Goal: Task Accomplishment & Management: Manage account settings

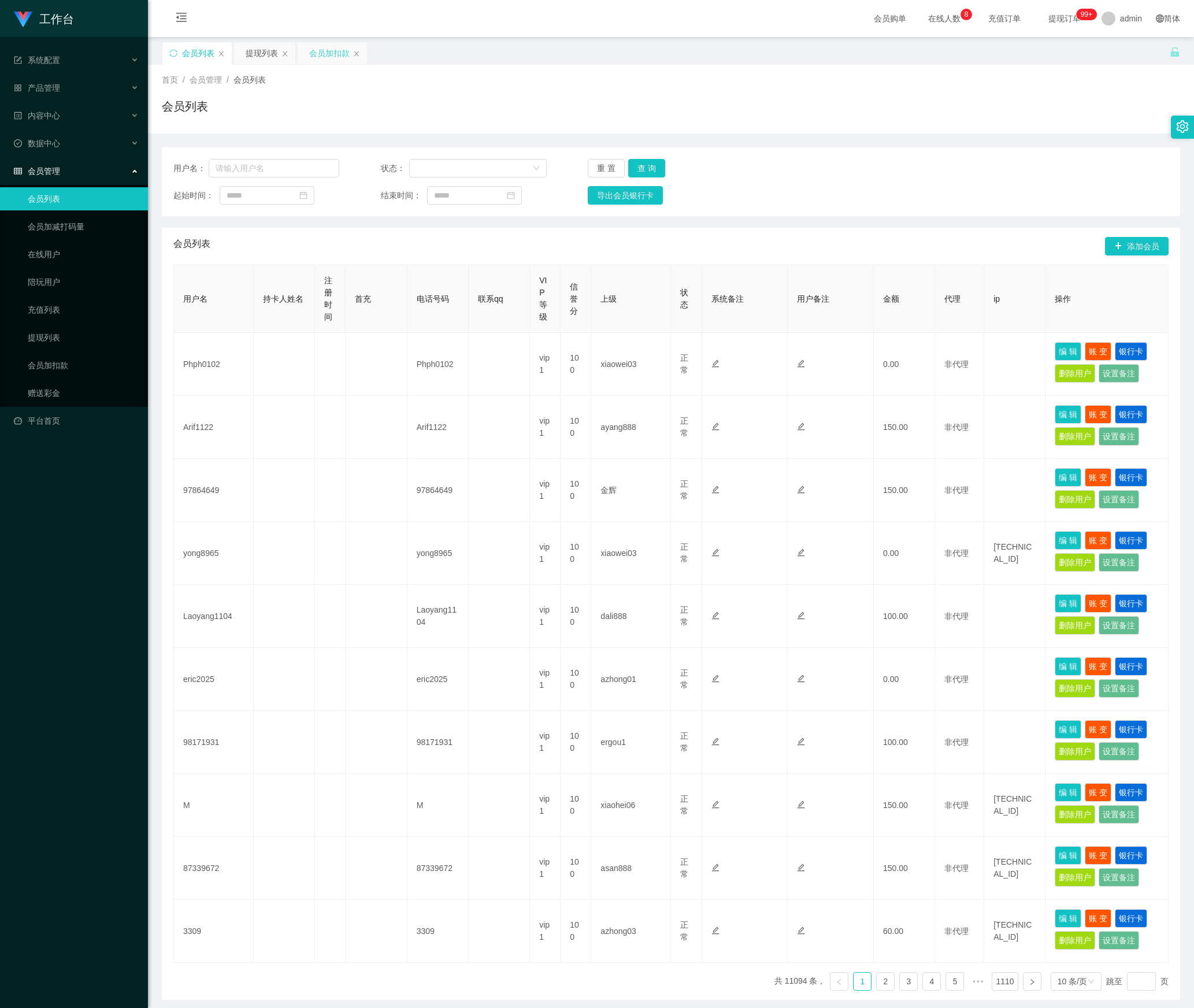
click at [345, 56] on div "会员加扣款" at bounding box center [330, 53] width 41 height 22
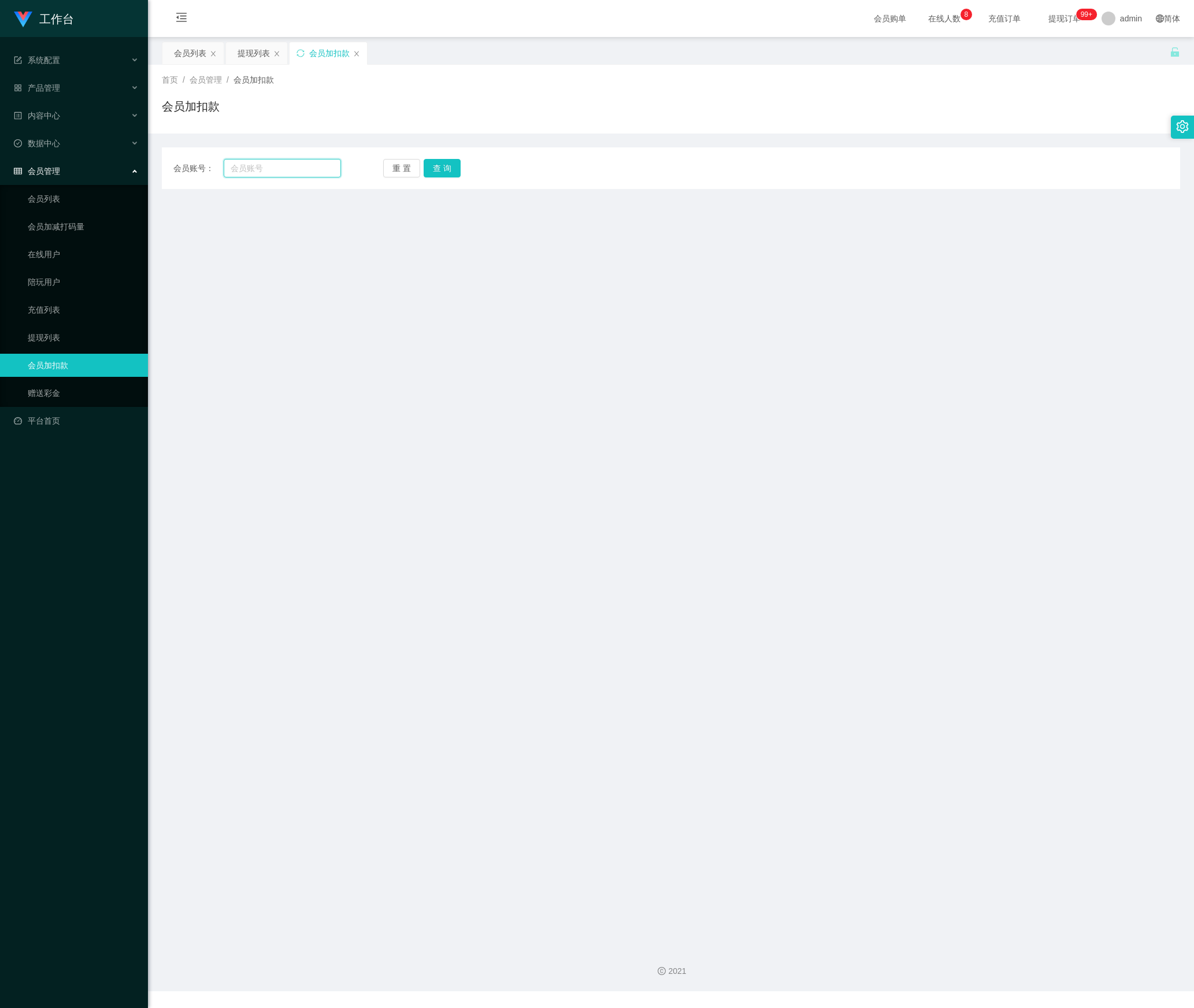
drag, startPoint x: 293, startPoint y: 171, endPoint x: 367, endPoint y: 171, distance: 74.0
click at [312, 170] on input "text" at bounding box center [282, 168] width 118 height 19
paste input "Phph0102"
type input "Phph0102"
click at [447, 170] on button "查 询" at bounding box center [442, 168] width 37 height 19
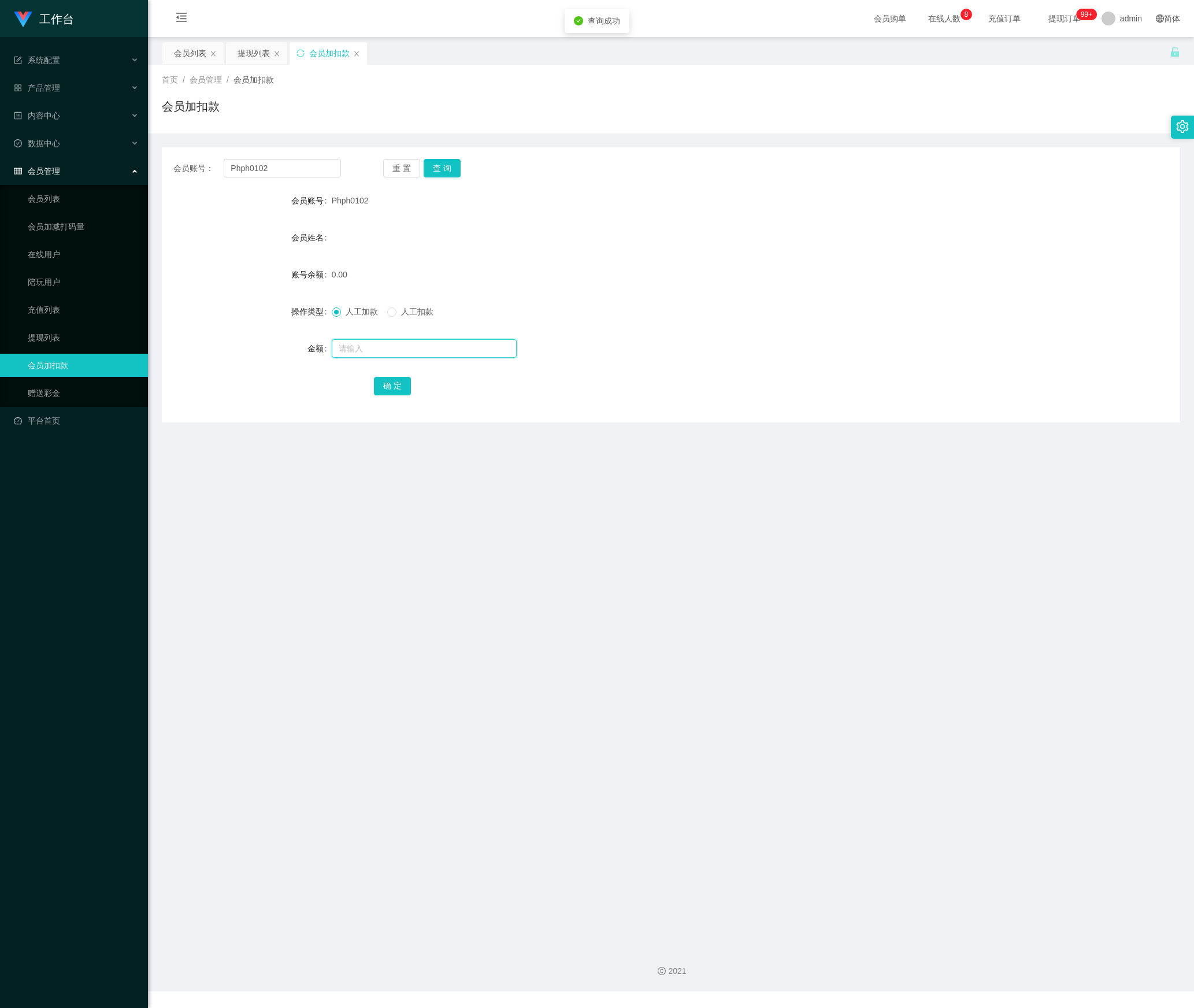
click at [376, 354] on input "text" at bounding box center [424, 349] width 185 height 19
type input "30"
drag, startPoint x: 378, startPoint y: 392, endPoint x: 385, endPoint y: 389, distance: 7.6
click at [385, 389] on button "确 定" at bounding box center [392, 386] width 37 height 19
click at [400, 162] on button "重 置" at bounding box center [401, 168] width 37 height 19
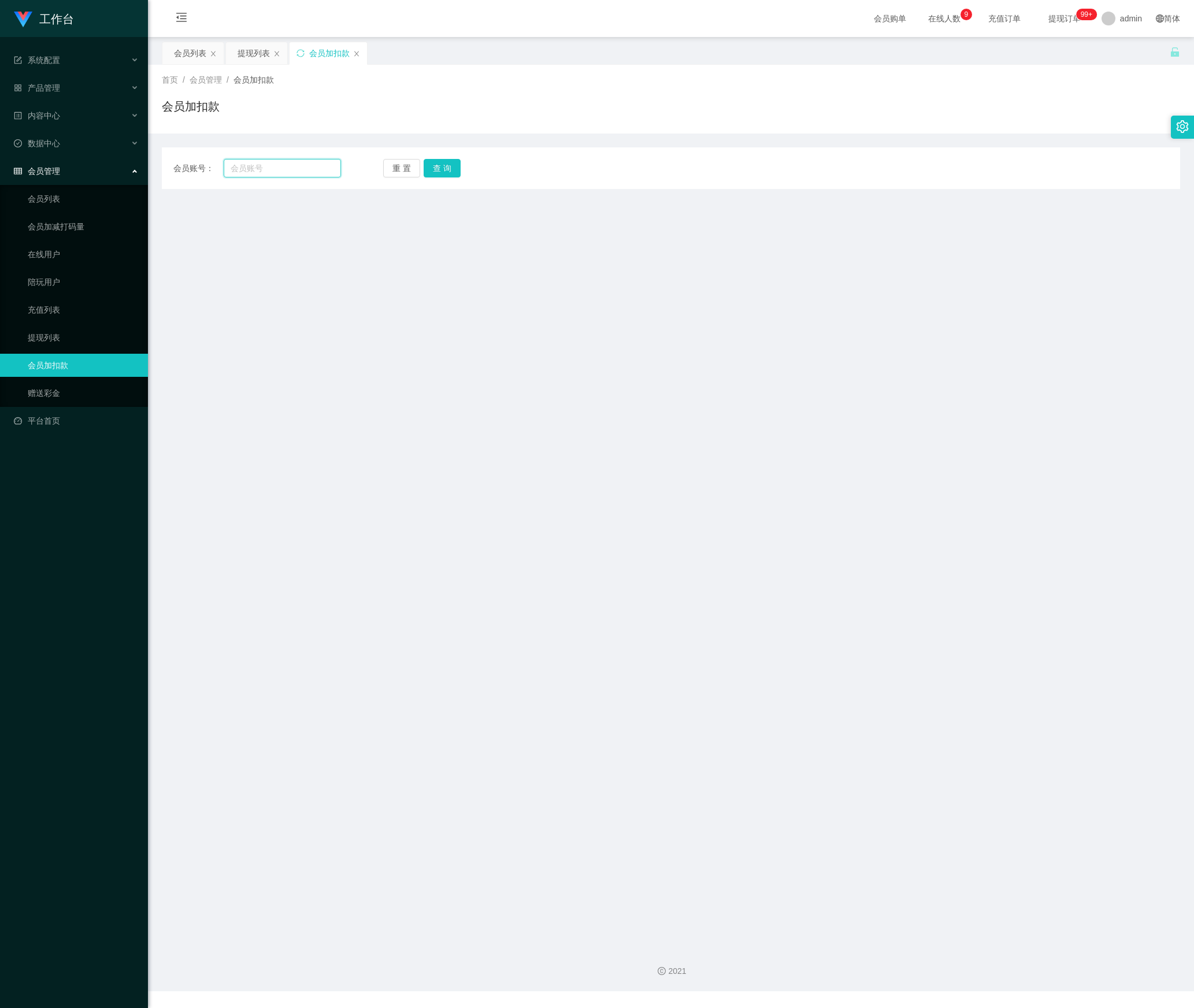
drag, startPoint x: 287, startPoint y: 172, endPoint x: 300, endPoint y: 171, distance: 13.0
click at [289, 172] on input "text" at bounding box center [282, 168] width 118 height 19
paste input "qq123"
type input "qq123"
click at [449, 167] on button "查 询" at bounding box center [442, 168] width 37 height 19
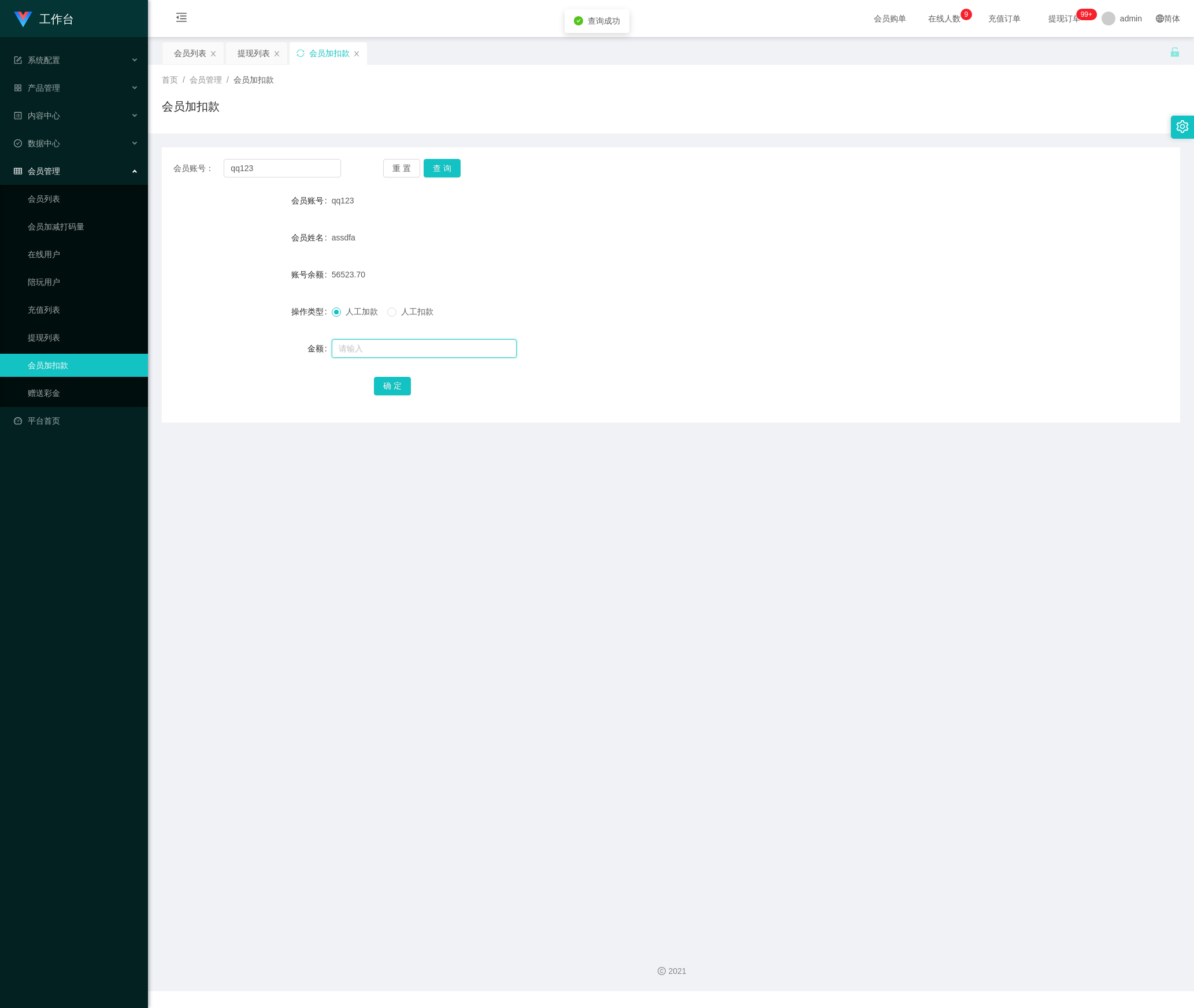
click at [373, 355] on input "text" at bounding box center [424, 349] width 185 height 19
type input "30"
drag, startPoint x: 380, startPoint y: 384, endPoint x: 384, endPoint y: 374, distance: 10.8
click at [380, 384] on button "确 定" at bounding box center [392, 386] width 37 height 19
click at [394, 171] on button "重 置" at bounding box center [401, 168] width 37 height 19
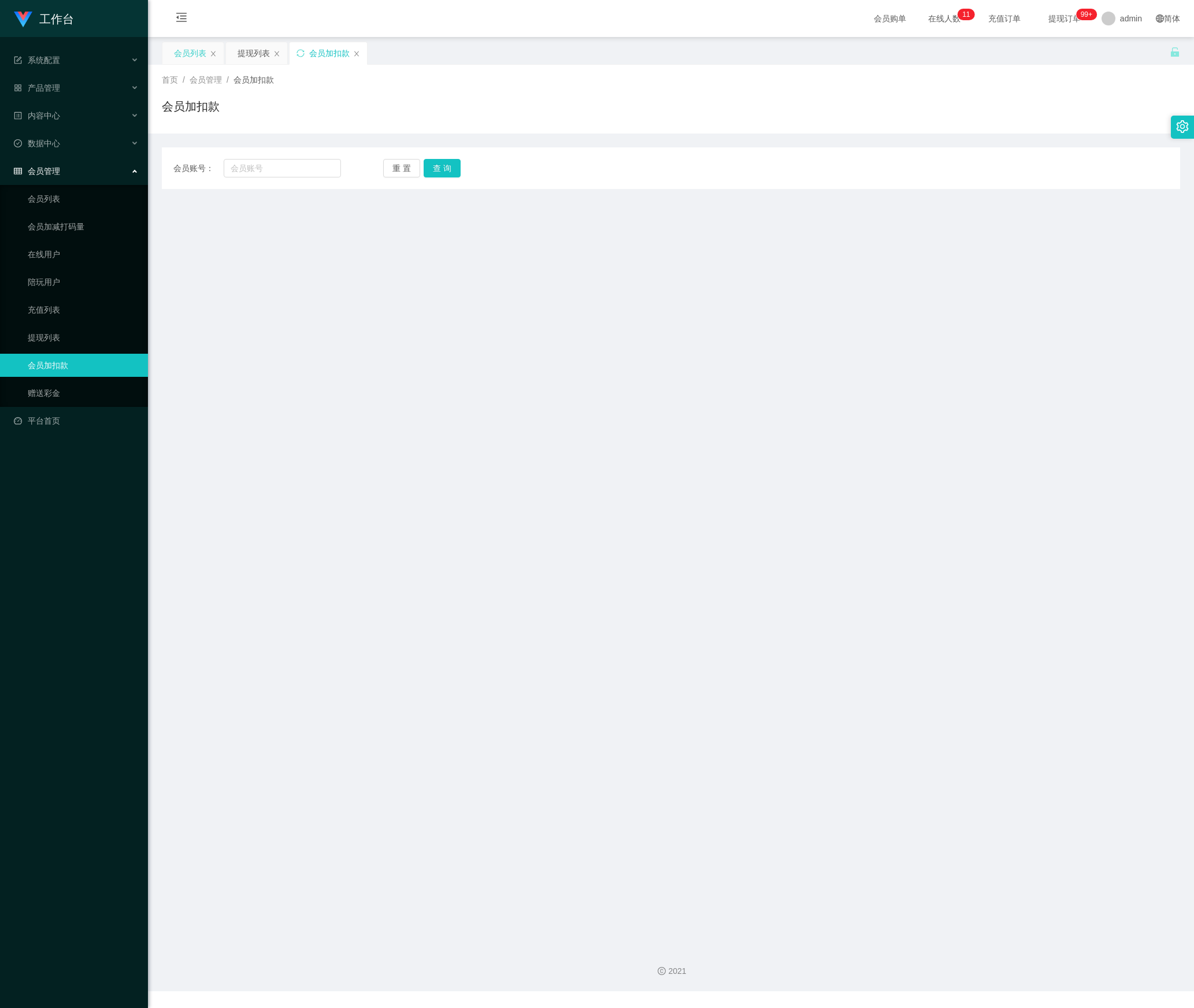
click at [189, 51] on div "会员列表" at bounding box center [190, 53] width 32 height 22
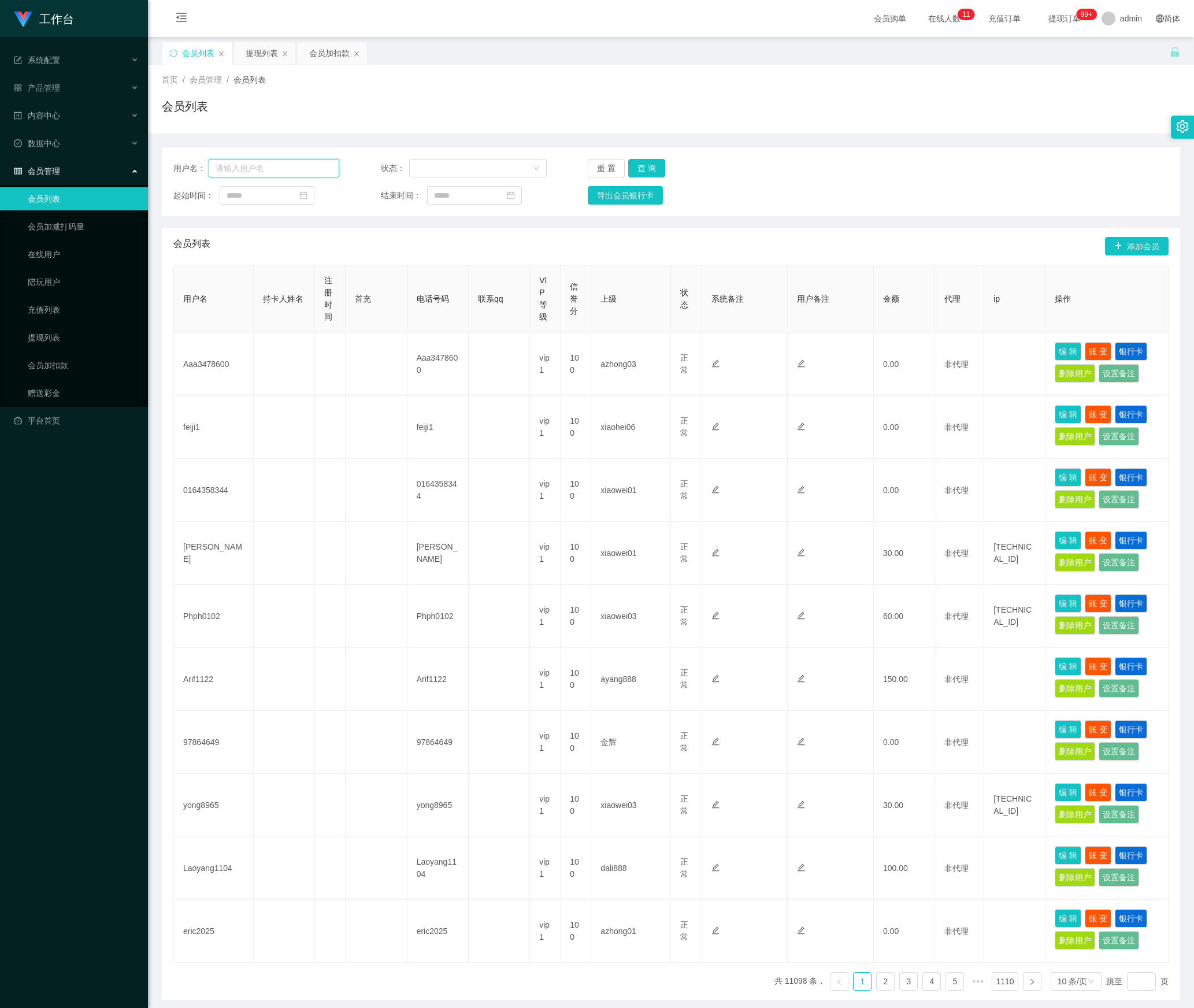
click at [302, 164] on input "text" at bounding box center [274, 168] width 130 height 19
paste input "Super33"
drag, startPoint x: 643, startPoint y: 167, endPoint x: 710, endPoint y: 217, distance: 83.6
click at [643, 167] on button "查 询" at bounding box center [646, 168] width 37 height 19
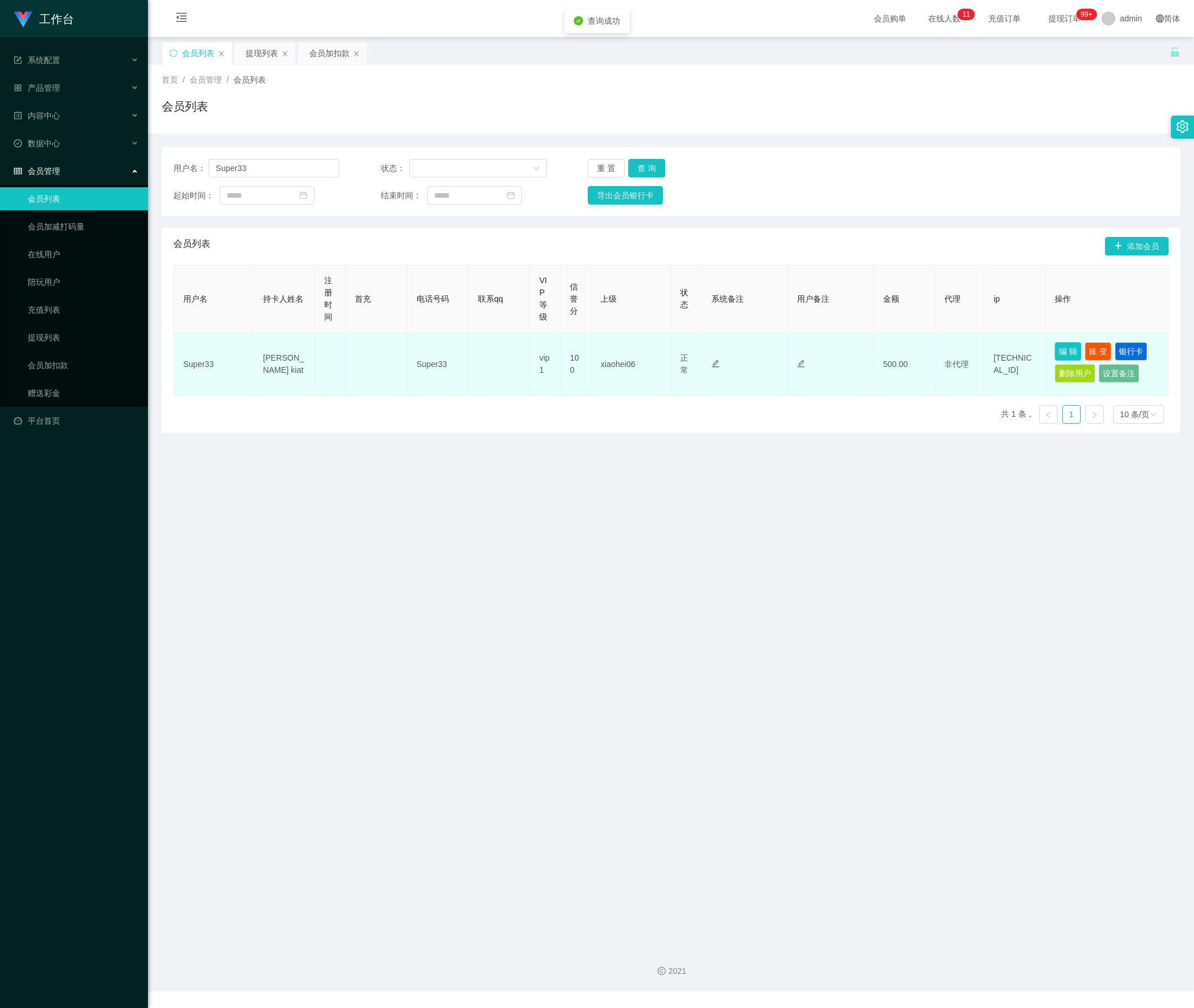
click at [1060, 352] on button "编 辑" at bounding box center [1067, 352] width 26 height 19
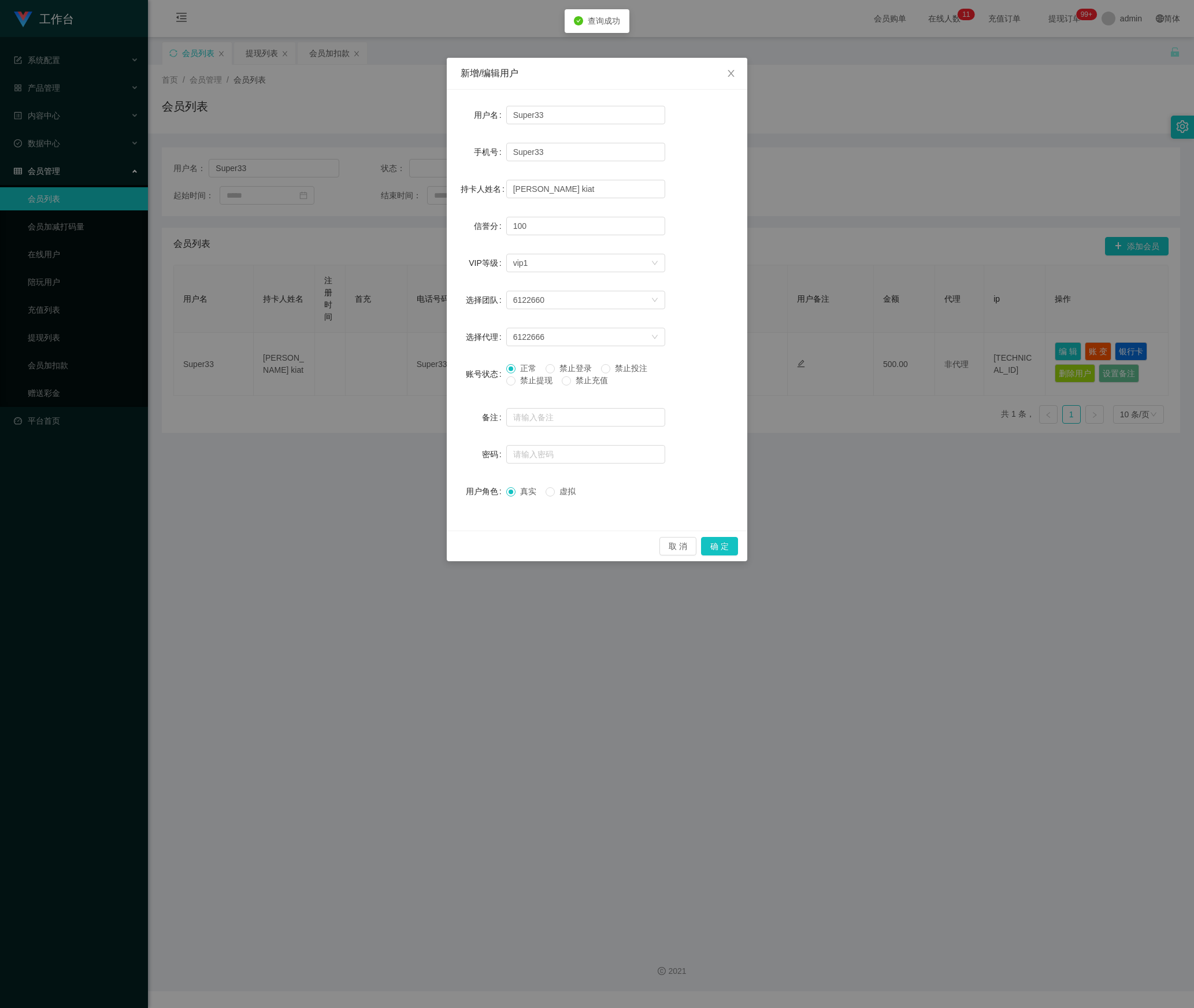
click at [541, 378] on span "禁止提现" at bounding box center [536, 380] width 41 height 9
click at [721, 549] on button "确 定" at bounding box center [719, 546] width 37 height 19
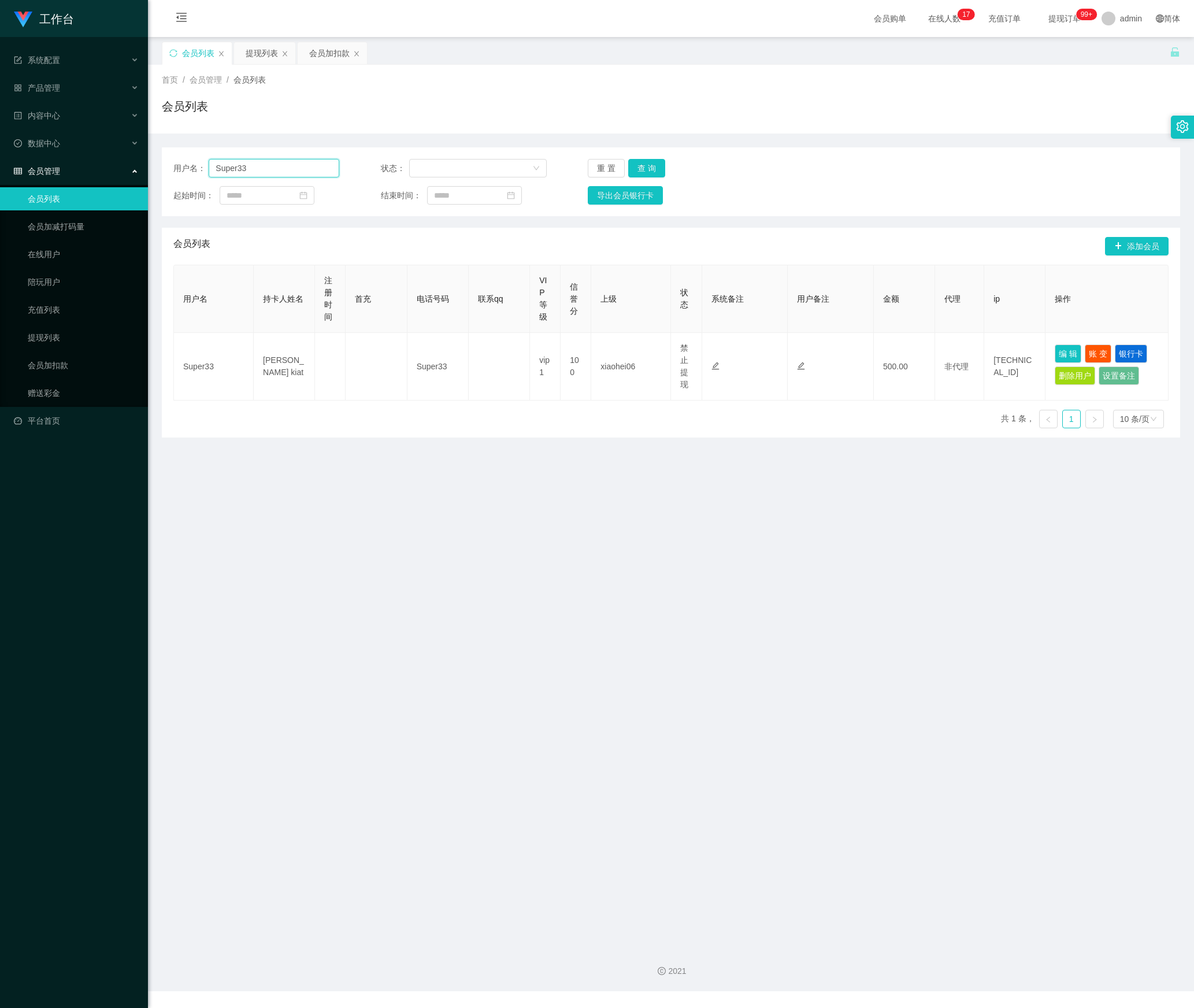
drag, startPoint x: 305, startPoint y: 167, endPoint x: 119, endPoint y: 177, distance: 186.3
click at [89, 177] on section "工作台 系统配置 产品管理 内容中心 数据中心 会员管理 会员列表 会员加减打码量 在线用户 陪玩用户 充值列表 提现列表 会员加扣款 赠送彩金 平台首页 保…" at bounding box center [597, 496] width 1194 height 991
paste input "Loke1951"
type input "Loke1951"
drag, startPoint x: 643, startPoint y: 161, endPoint x: 654, endPoint y: 174, distance: 17.0
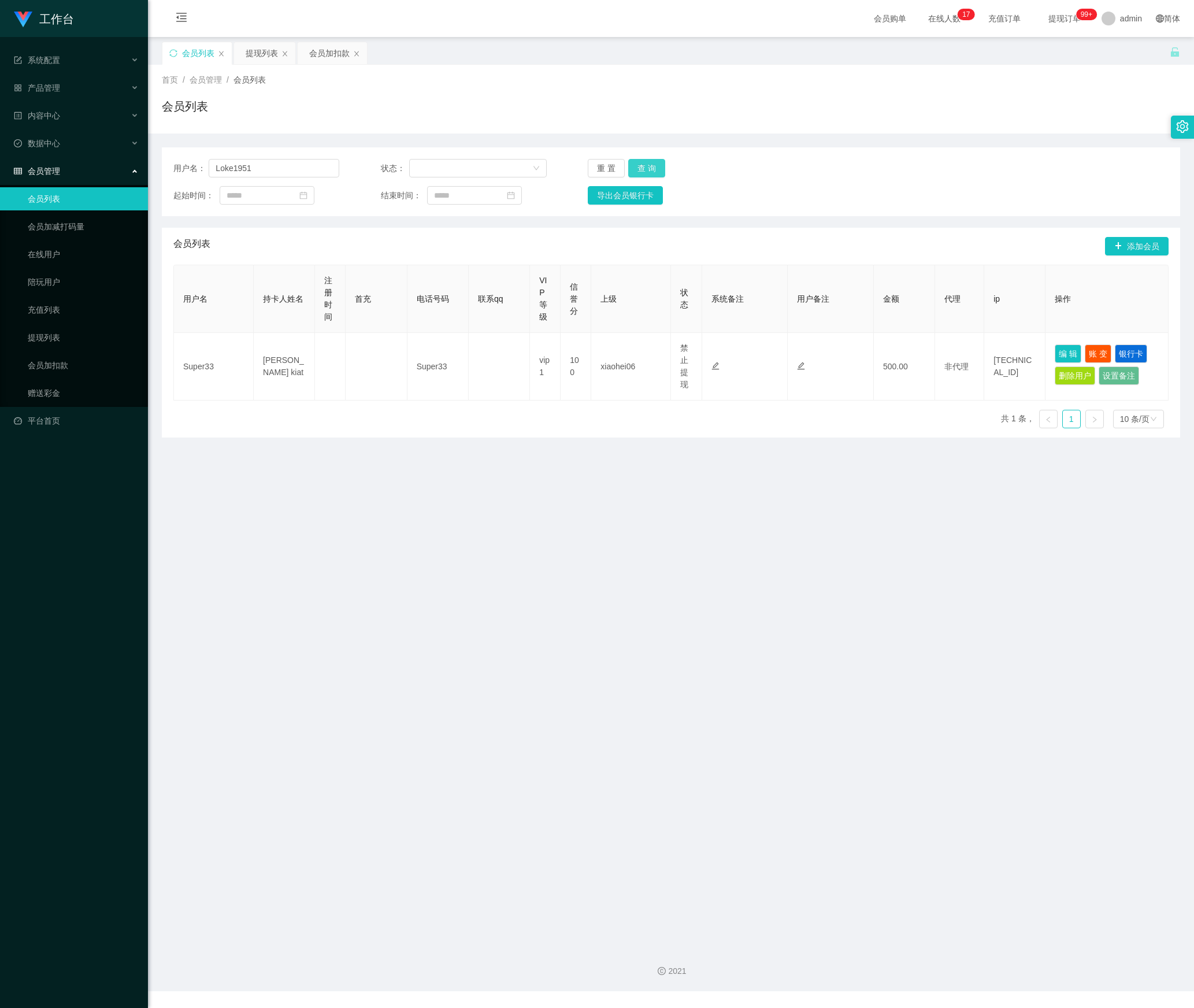
click at [643, 161] on button "查 询" at bounding box center [646, 168] width 37 height 19
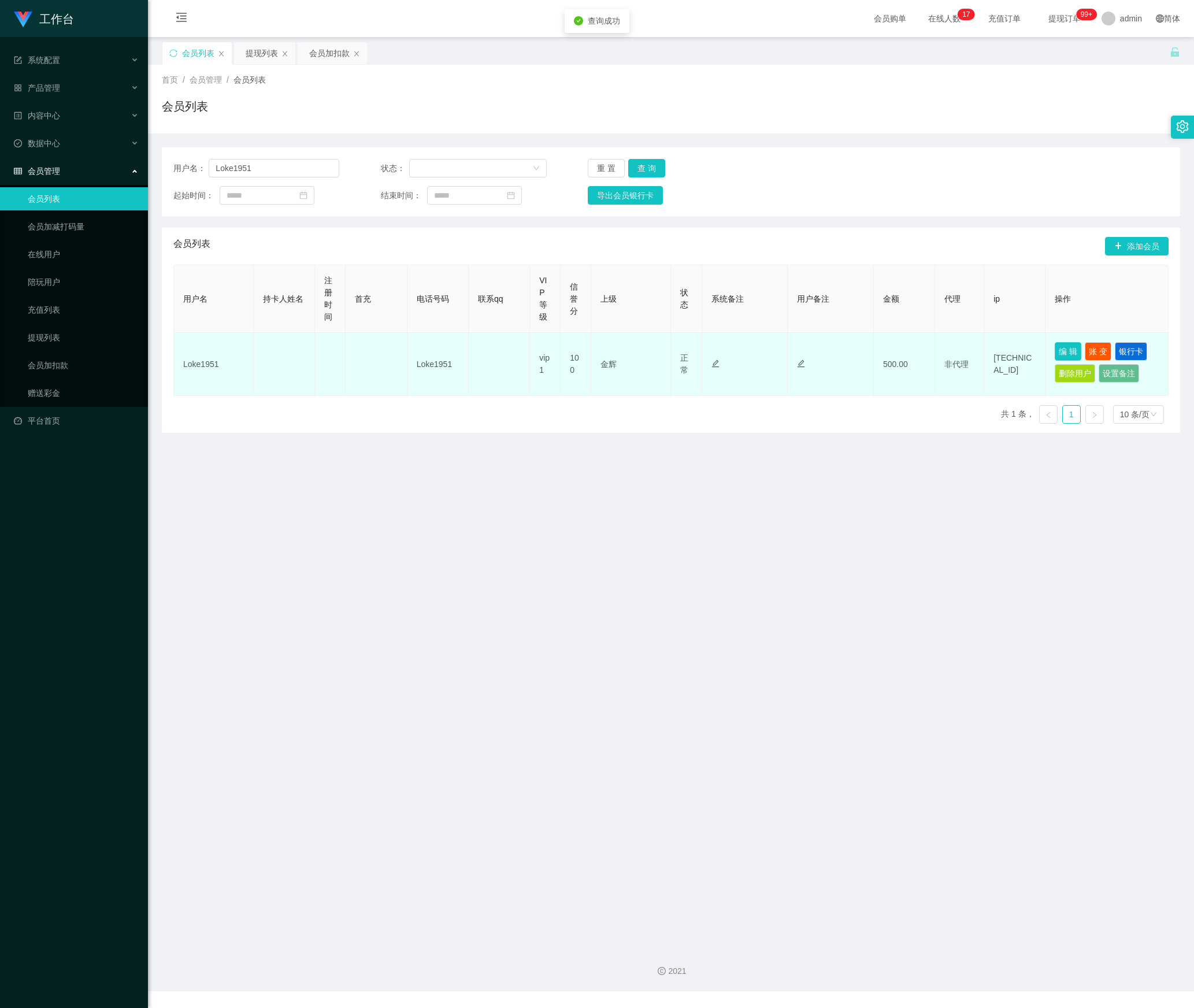
click at [1057, 354] on button "编 辑" at bounding box center [1067, 352] width 26 height 19
type input "Loke1951"
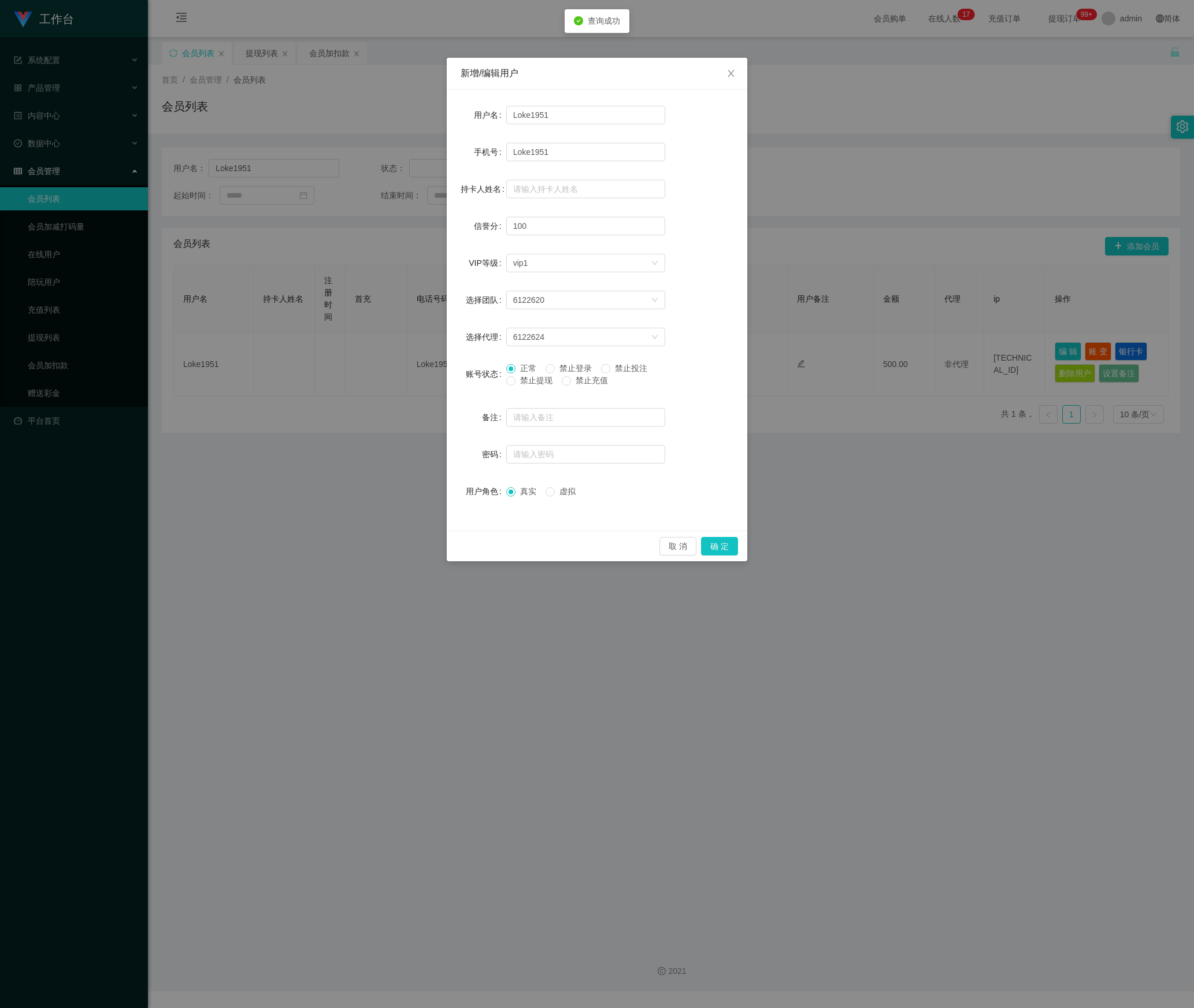
click at [517, 385] on span "禁止提现" at bounding box center [536, 380] width 41 height 9
click at [712, 550] on button "确 定" at bounding box center [719, 546] width 37 height 19
